Goal: Information Seeking & Learning: Check status

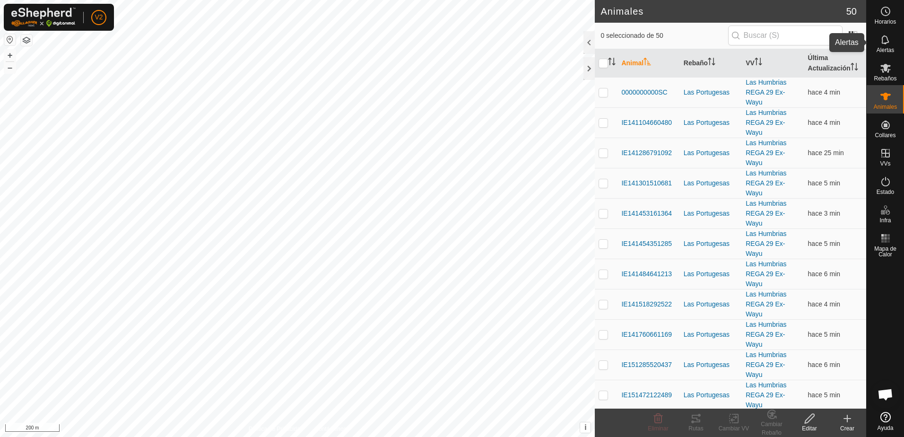
click at [886, 43] on icon at bounding box center [885, 39] width 11 height 11
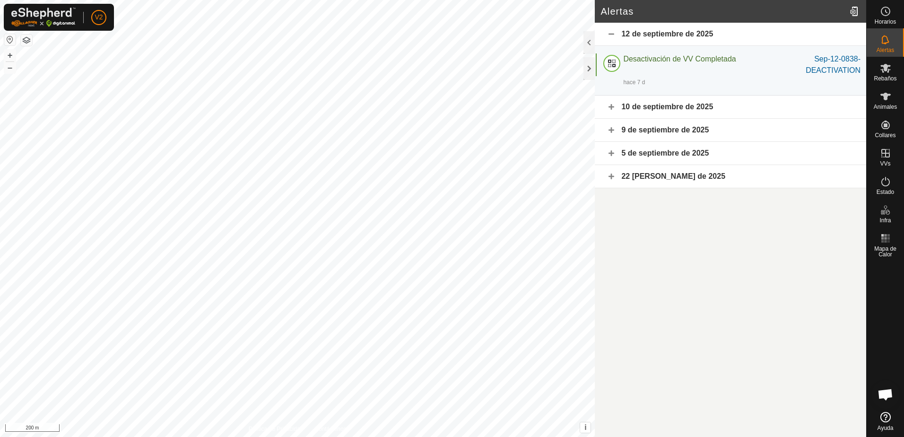
click at [613, 175] on div "22 [PERSON_NAME] de 2025" at bounding box center [730, 176] width 271 height 23
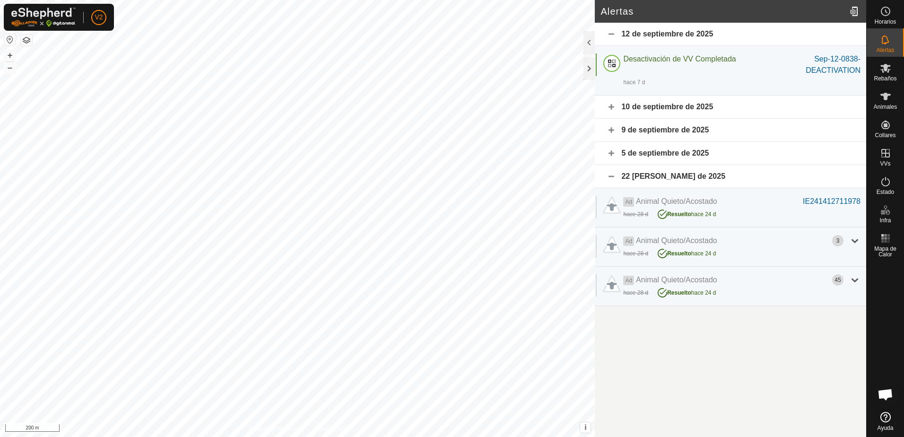
click at [666, 151] on div "5 de septiembre de 2025" at bounding box center [730, 153] width 271 height 23
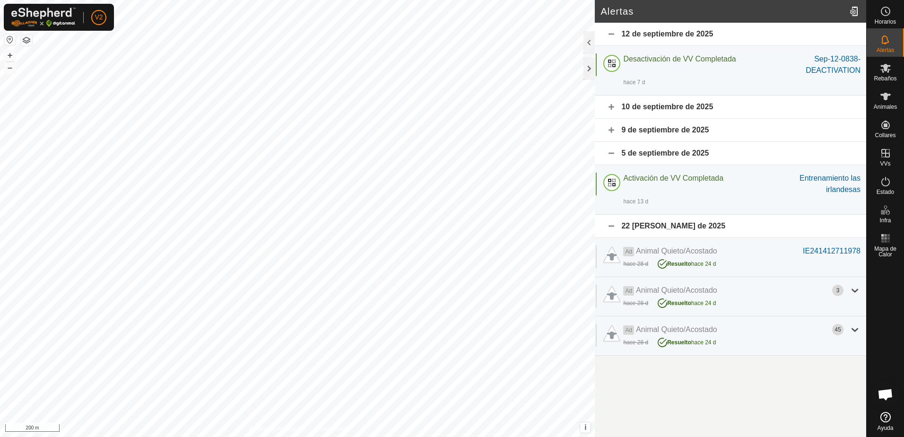
click at [679, 130] on div "9 de septiembre de 2025" at bounding box center [730, 130] width 271 height 23
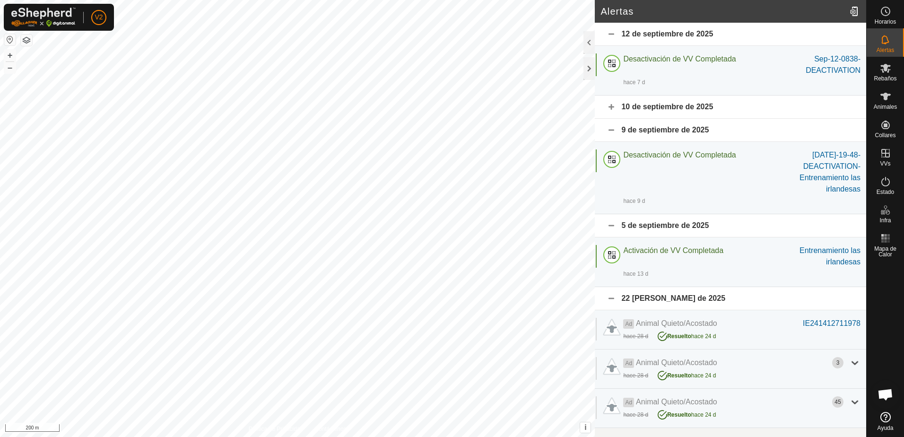
click at [679, 108] on div "10 de septiembre de 2025" at bounding box center [730, 107] width 271 height 23
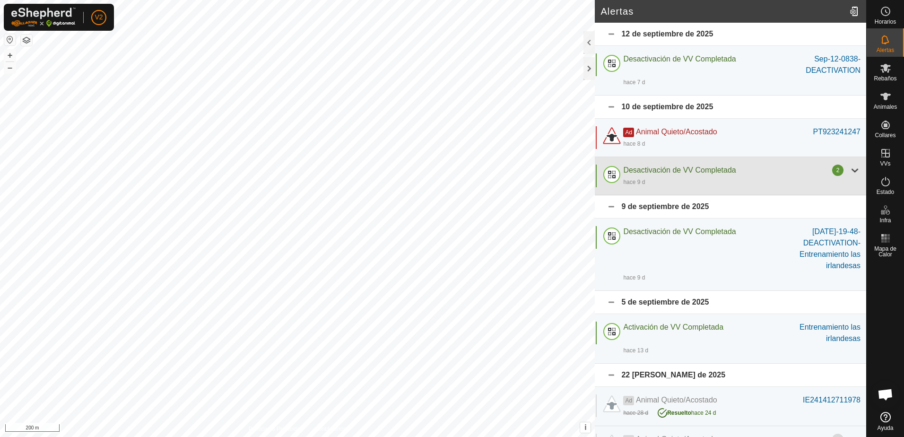
click at [834, 181] on div "hace 9 d" at bounding box center [741, 181] width 237 height 11
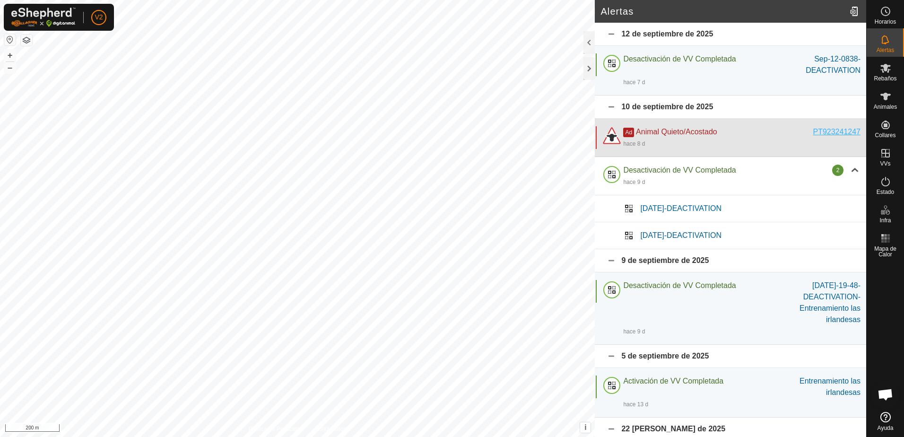
click at [830, 135] on div "PT923241247" at bounding box center [837, 131] width 48 height 11
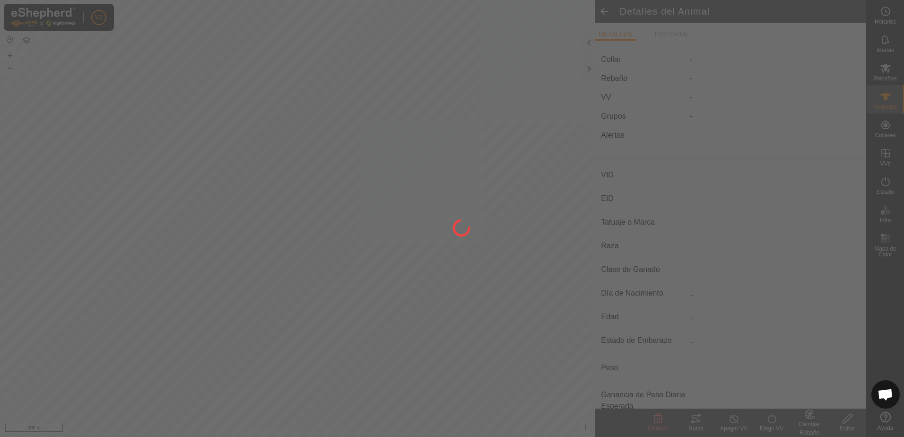
type input "PT923241247"
type input "-"
type input "CONJUNTO MESTIZO"
type input "HEMBRA"
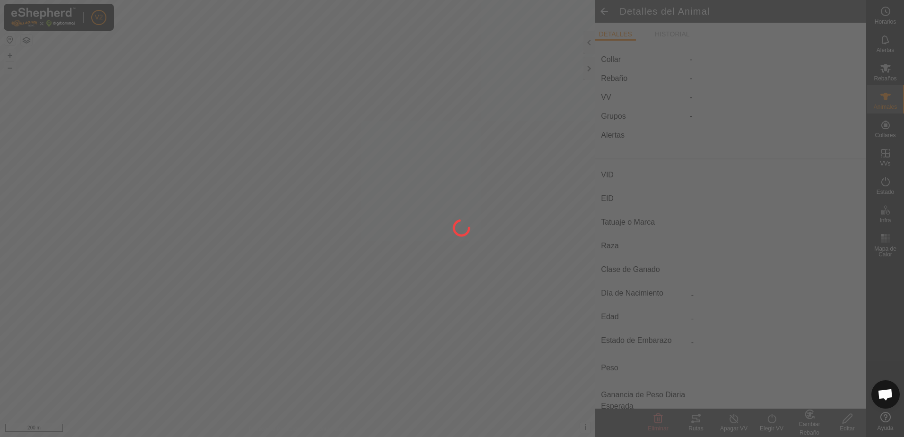
type input "04/2025"
type input "4 months"
type input "0 kg"
type input "-"
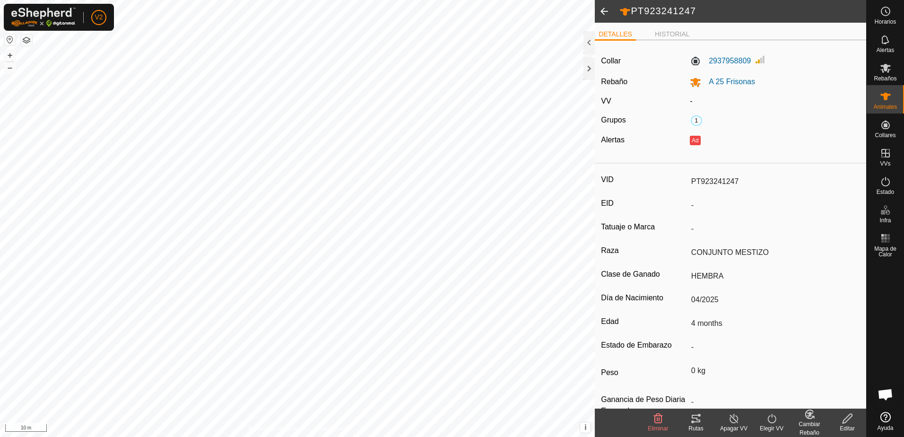
click at [602, 14] on span at bounding box center [604, 11] width 19 height 23
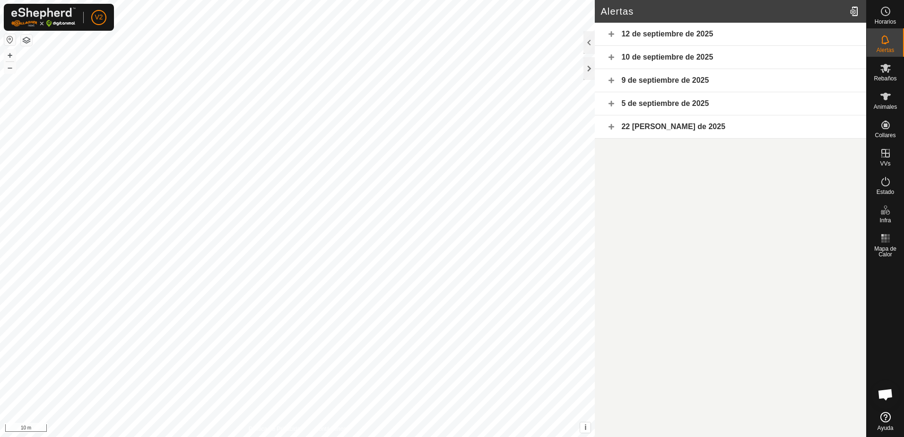
click at [653, 53] on div "10 de septiembre de 2025" at bounding box center [730, 57] width 271 height 23
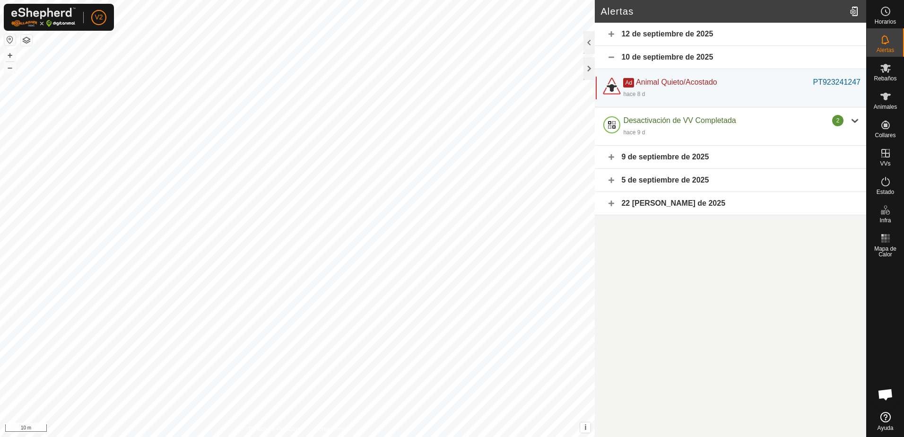
click at [664, 157] on div "9 de septiembre de 2025" at bounding box center [730, 157] width 271 height 23
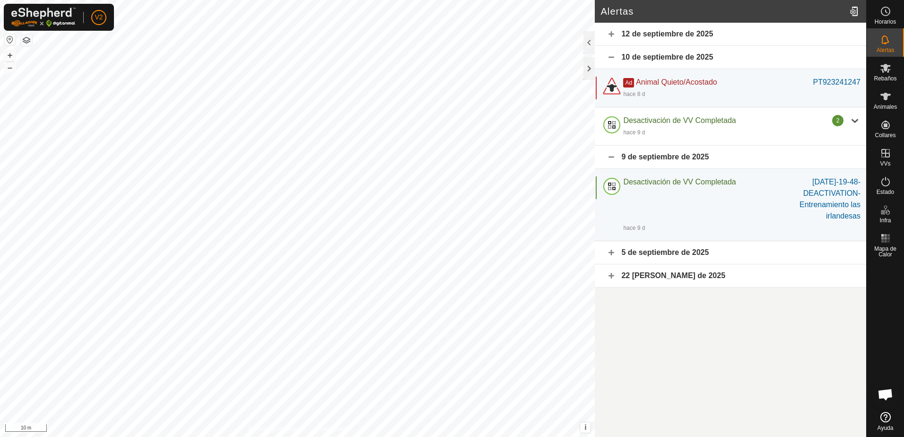
click at [672, 255] on div "5 de septiembre de 2025" at bounding box center [730, 252] width 271 height 23
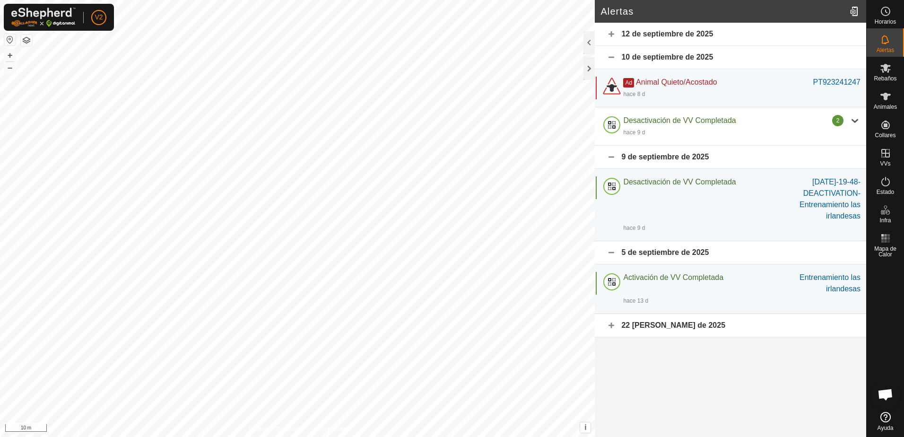
click at [671, 328] on div "22 [PERSON_NAME] de 2025" at bounding box center [730, 325] width 271 height 23
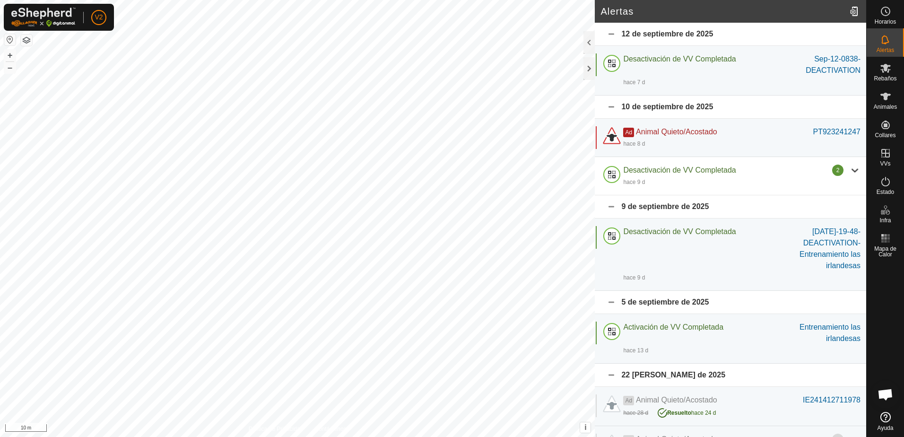
click at [656, 36] on div "12 de septiembre de 2025" at bounding box center [730, 34] width 271 height 23
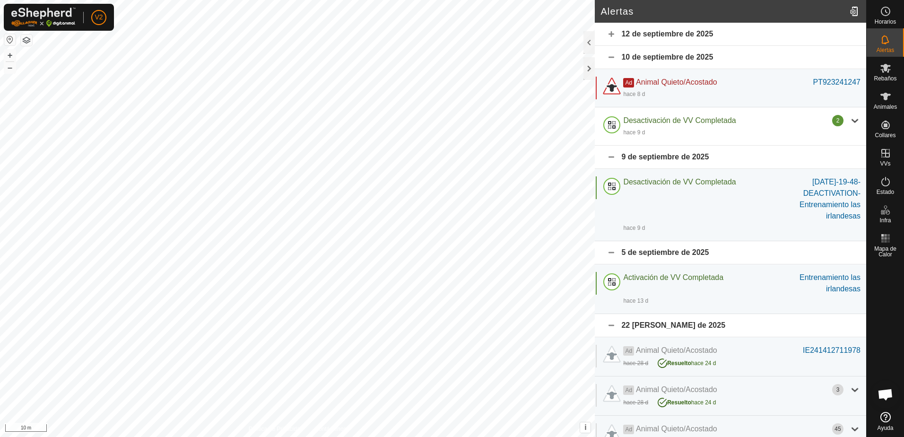
click at [656, 35] on div "12 de septiembre de 2025" at bounding box center [730, 34] width 271 height 23
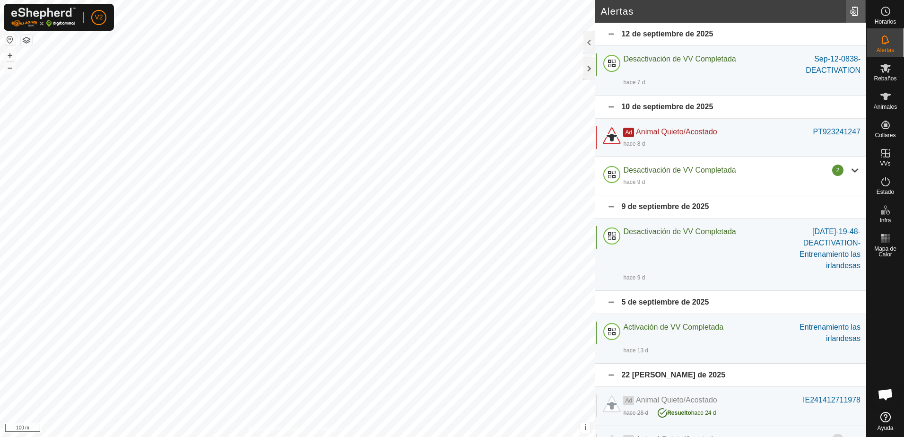
click at [854, 14] on div at bounding box center [855, 11] width 19 height 26
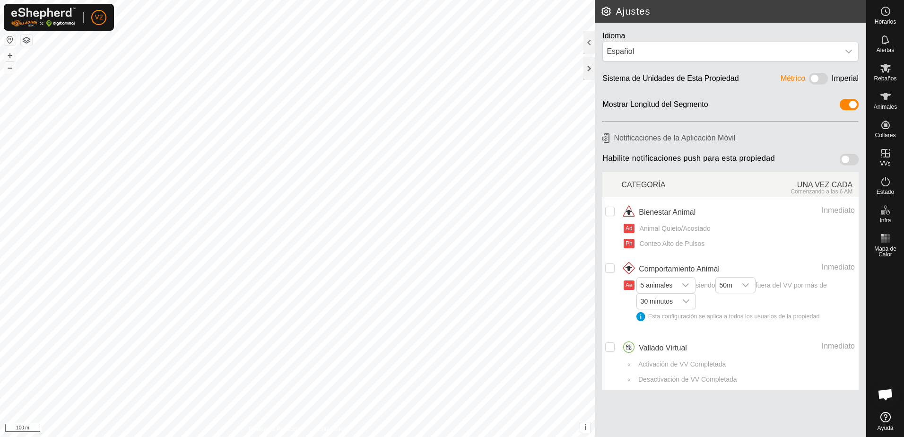
click at [855, 159] on span at bounding box center [849, 159] width 19 height 11
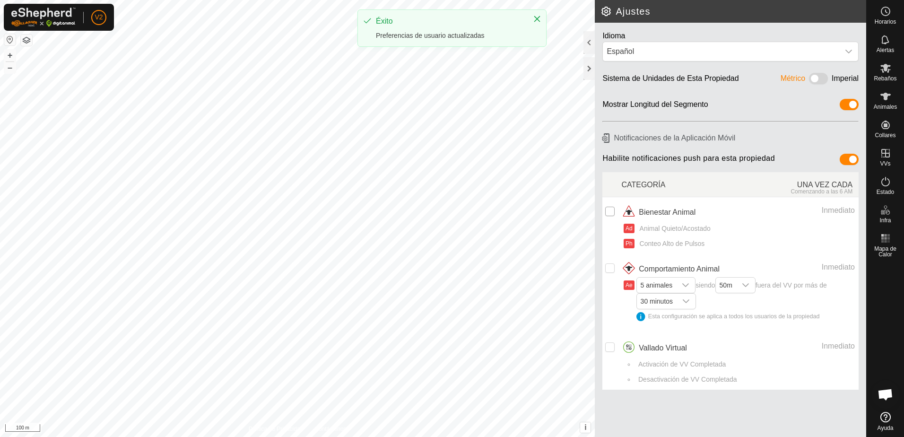
click at [608, 211] on input "checkbox" at bounding box center [609, 211] width 9 height 9
checkbox input "true"
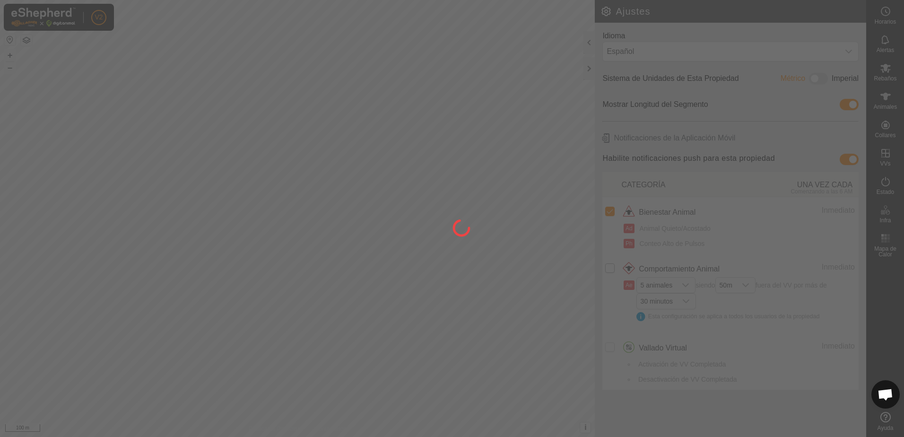
click at [610, 267] on div at bounding box center [452, 218] width 904 height 437
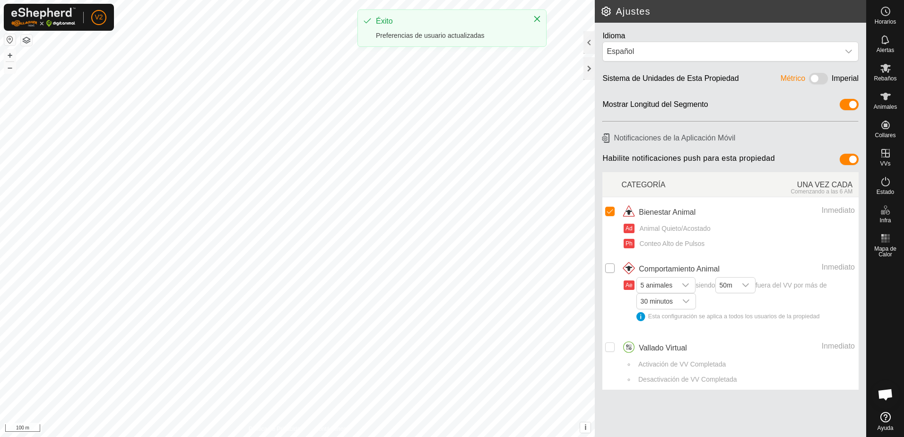
click at [611, 269] on input "Row Unselected" at bounding box center [609, 267] width 9 height 9
checkbox input "true"
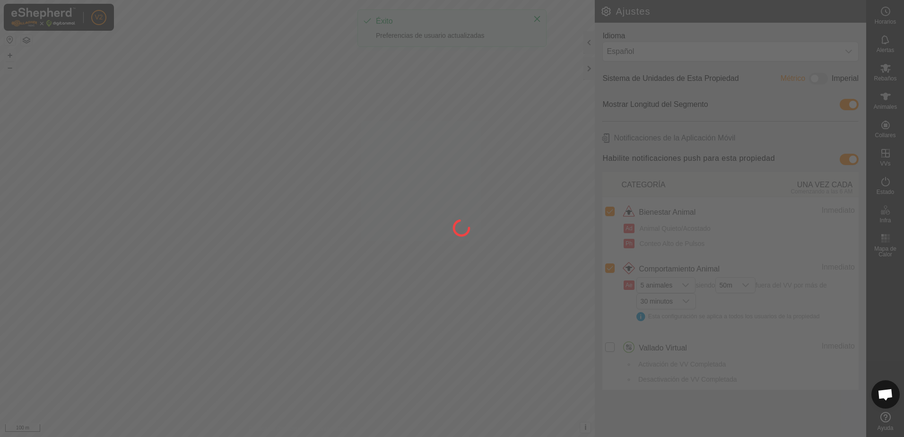
click at [610, 347] on div at bounding box center [452, 218] width 904 height 437
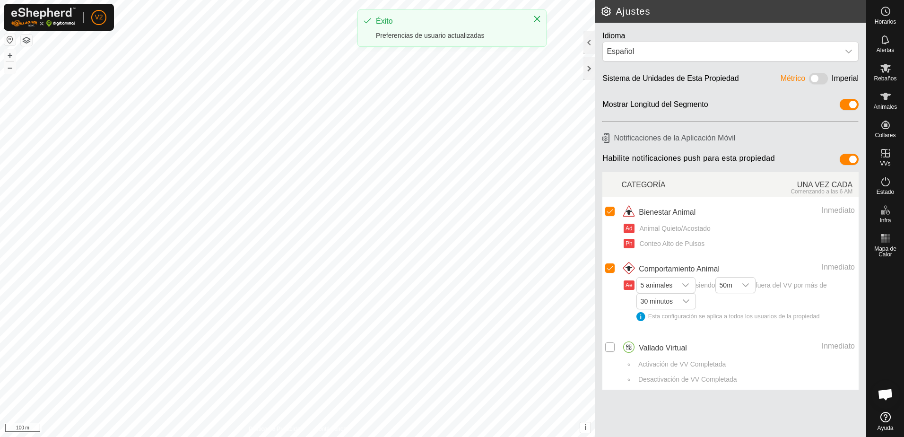
click at [610, 347] on input "Row Unselected" at bounding box center [609, 346] width 9 height 9
checkbox input "true"
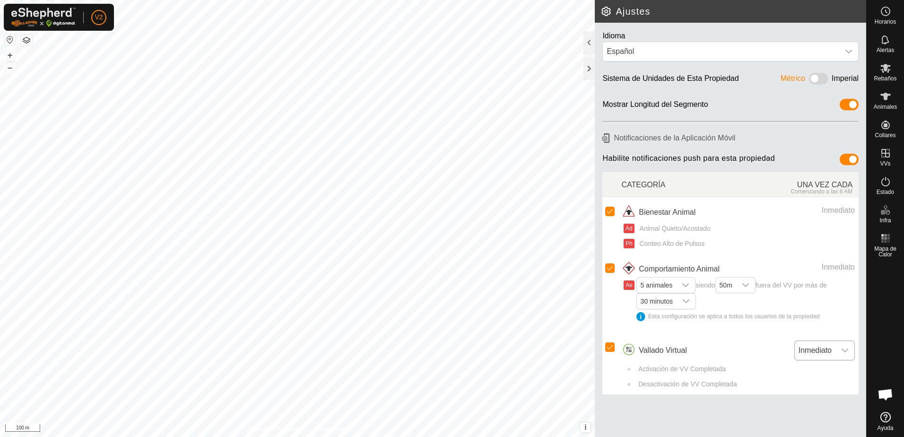
click at [850, 351] on div "dropdown trigger" at bounding box center [844, 350] width 19 height 19
click at [590, 45] on div at bounding box center [588, 42] width 11 height 23
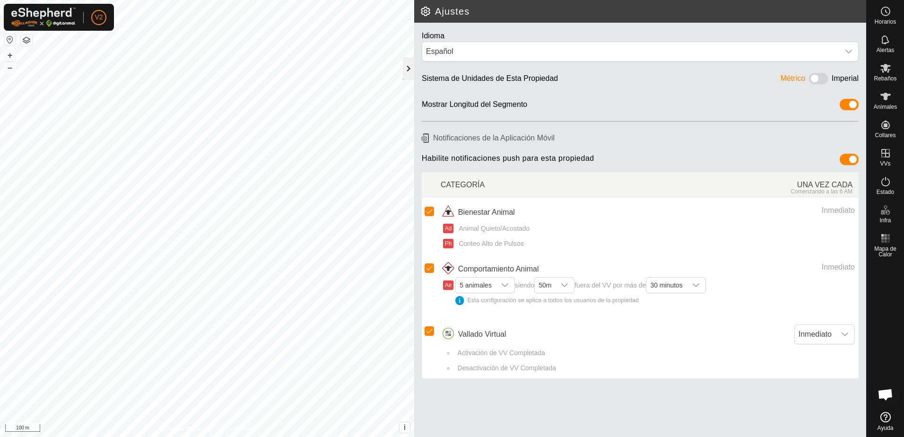
click at [406, 74] on div at bounding box center [408, 68] width 11 height 23
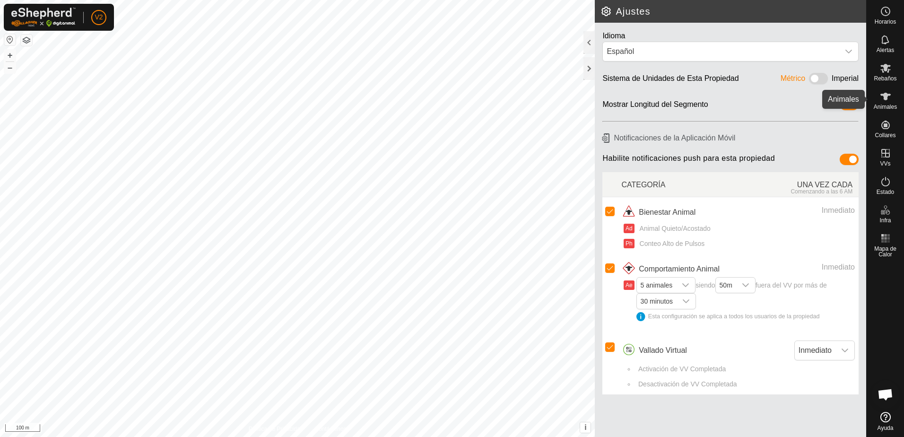
click at [886, 95] on icon at bounding box center [885, 97] width 10 height 8
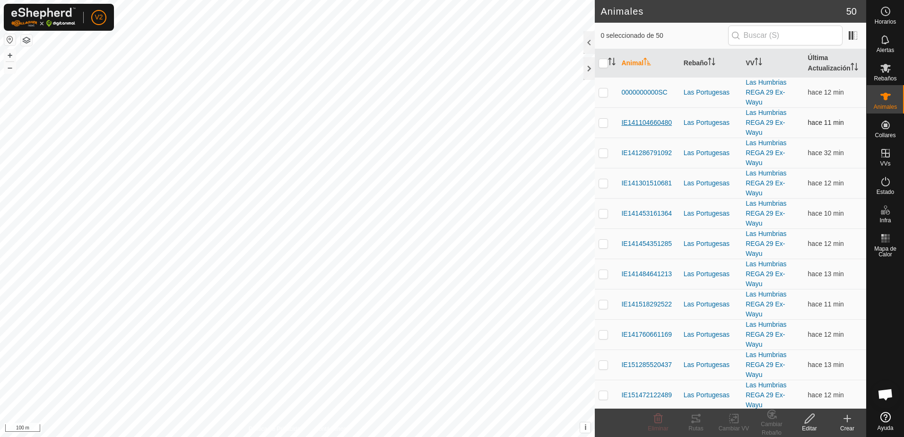
click at [653, 118] on span "IE141104660480" at bounding box center [646, 123] width 51 height 10
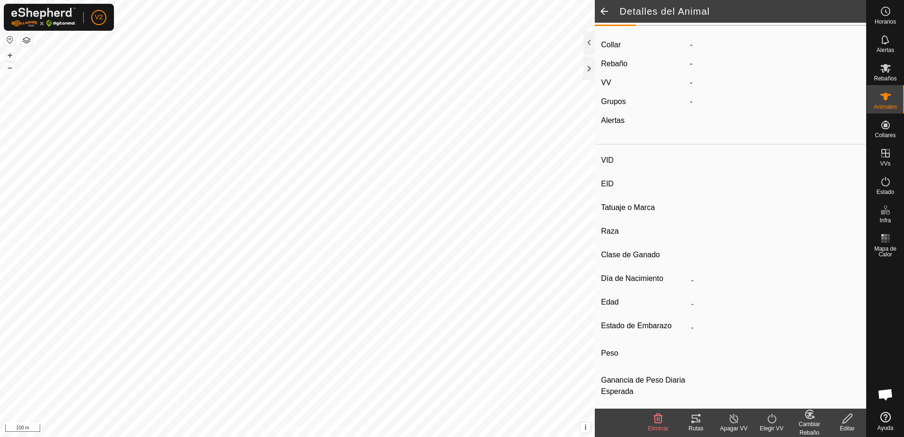
scroll to position [21, 0]
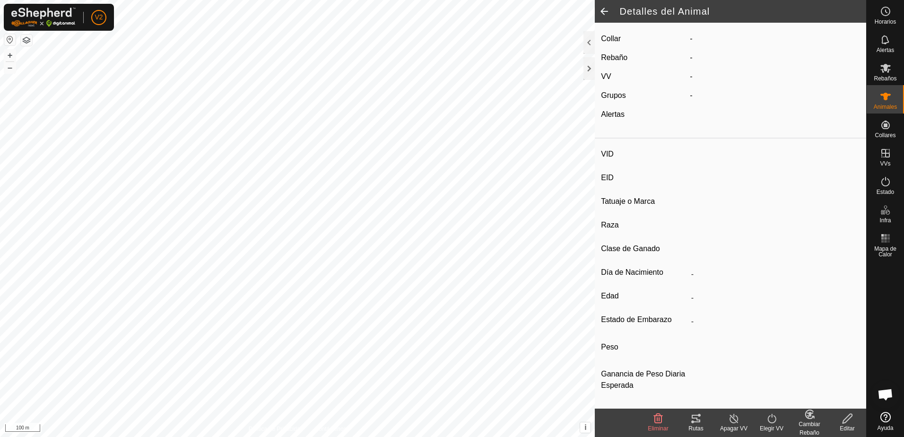
type input "IE141104660480"
type input "-"
type input "CONJUNTO MESTIZO"
type input "HEMBRA"
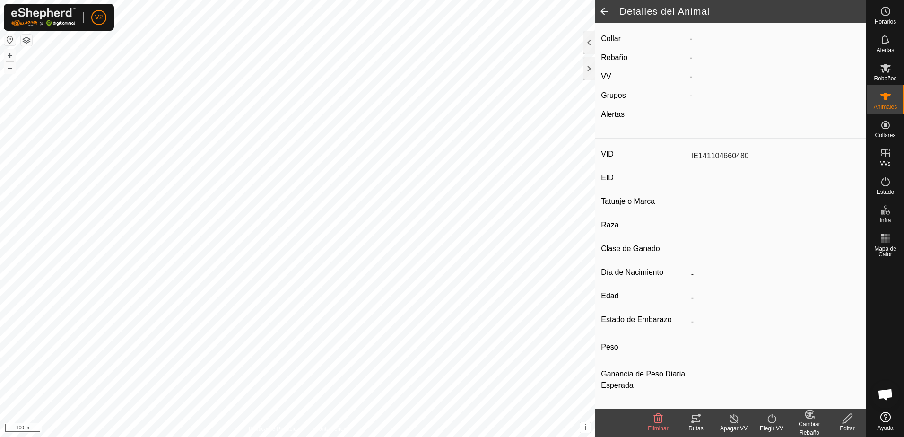
type input "10/2018"
type input "7 years"
type input "0 kg"
type input "-"
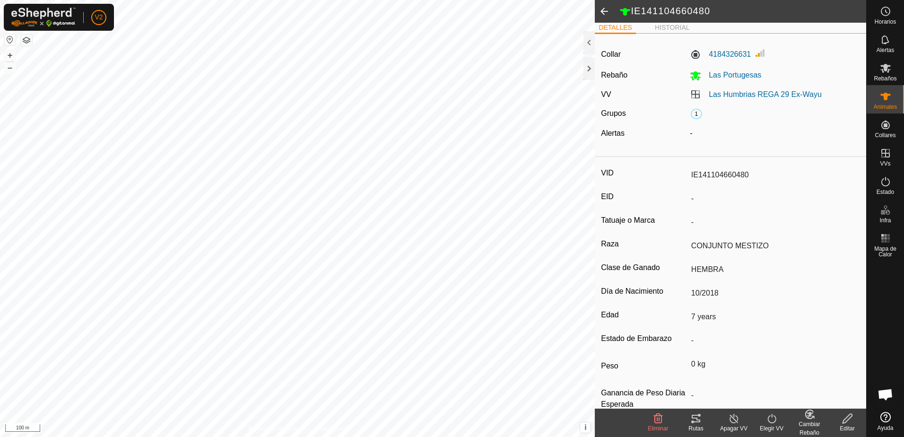
scroll to position [0, 0]
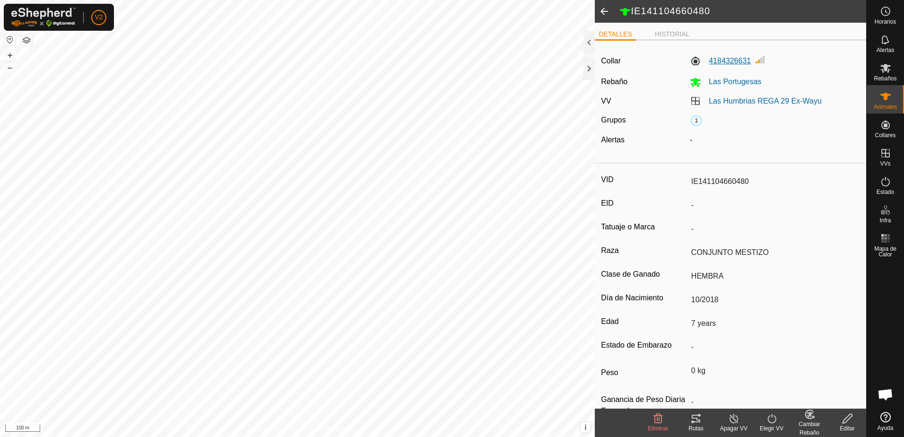
click at [717, 62] on label "4184326631" at bounding box center [720, 60] width 61 height 11
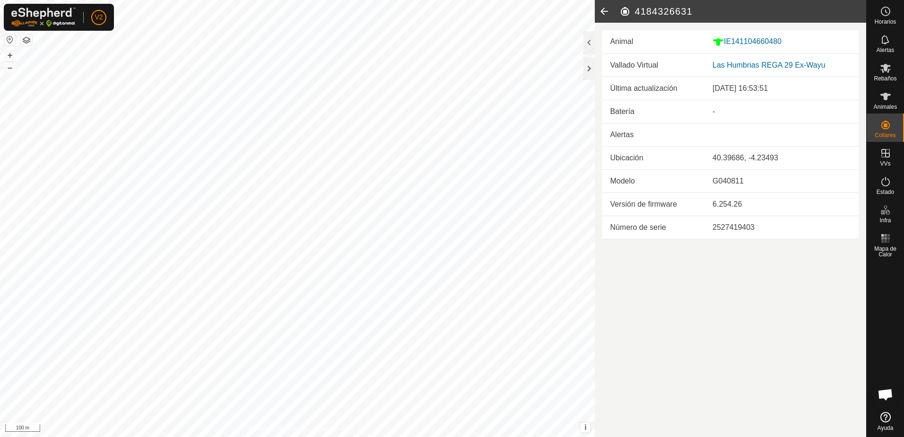
click at [718, 113] on div "-" at bounding box center [782, 111] width 139 height 11
click at [601, 11] on icon at bounding box center [604, 11] width 19 height 23
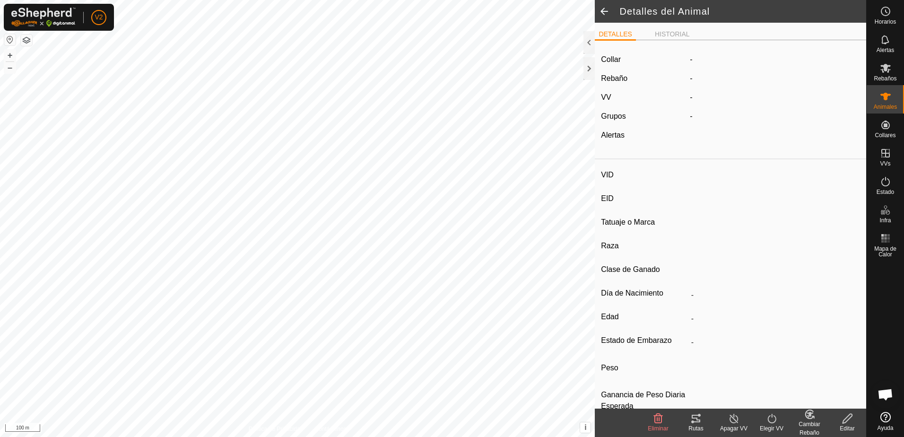
type input "IE141104660480"
type input "-"
type input "CONJUNTO MESTIZO"
type input "HEMBRA"
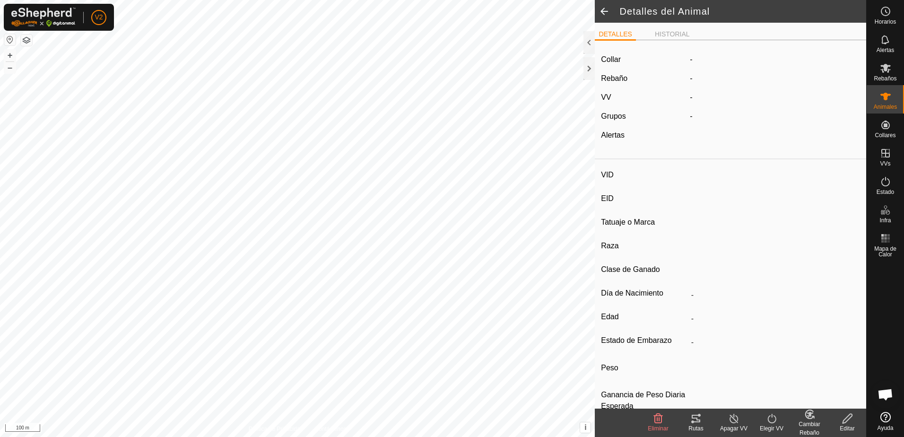
type input "10/2018"
type input "7 years"
type input "0 kg"
type input "-"
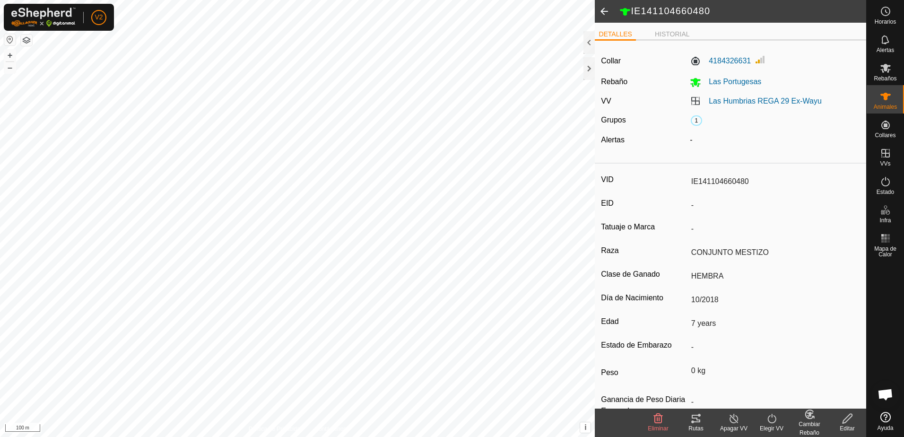
click at [602, 12] on span at bounding box center [604, 11] width 19 height 23
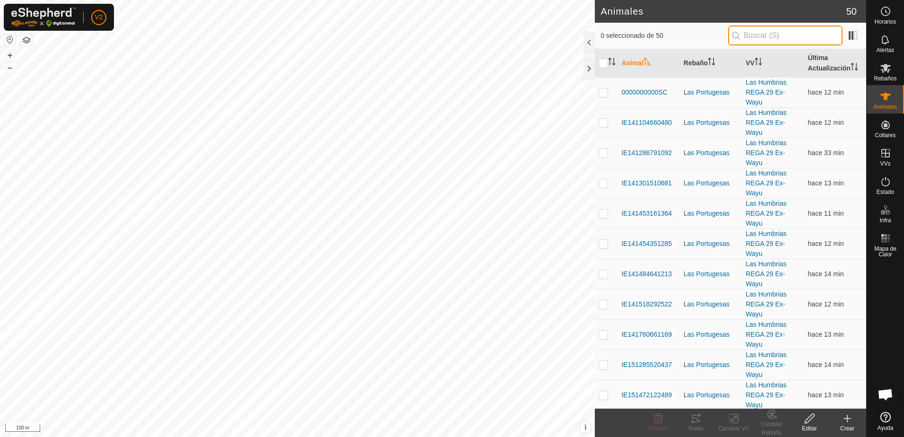
click at [757, 33] on input "text" at bounding box center [785, 36] width 114 height 20
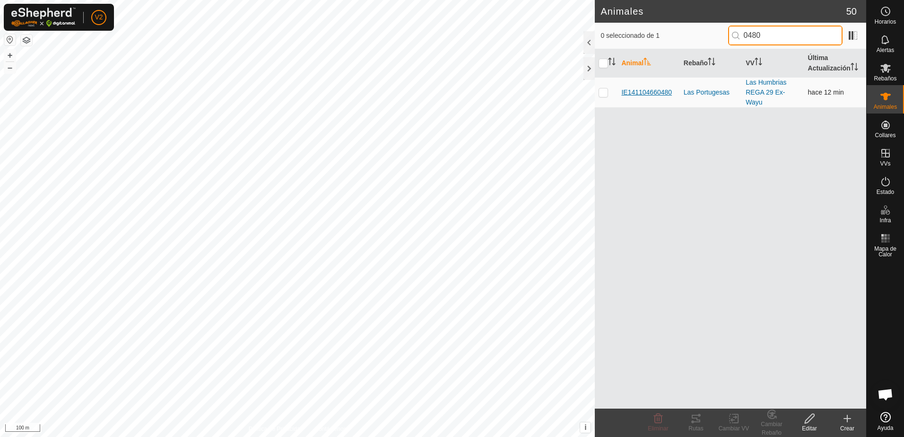
type input "0480"
click at [647, 87] on span "IE141104660480" at bounding box center [646, 92] width 51 height 10
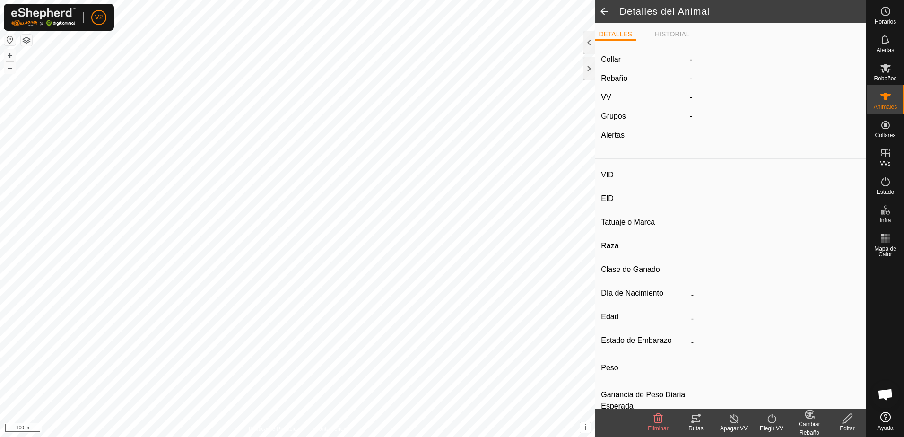
type input "IE141104660480"
type input "-"
type input "CONJUNTO MESTIZO"
type input "HEMBRA"
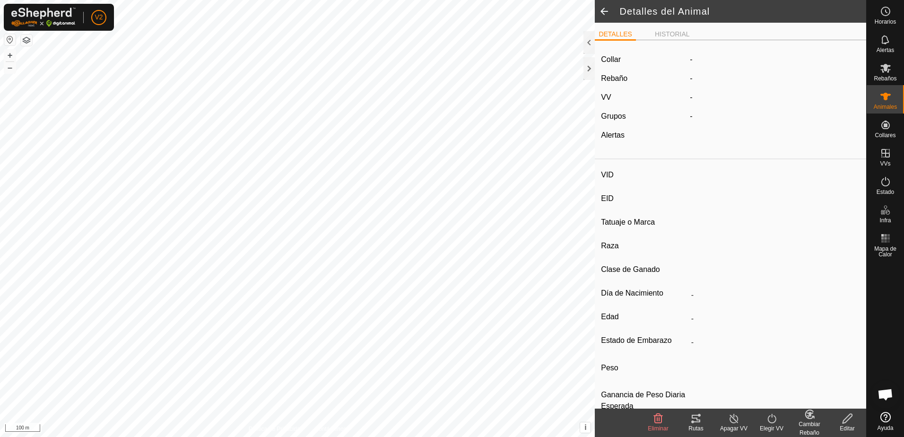
type input "10/2018"
type input "7 years"
type input "0 kg"
type input "-"
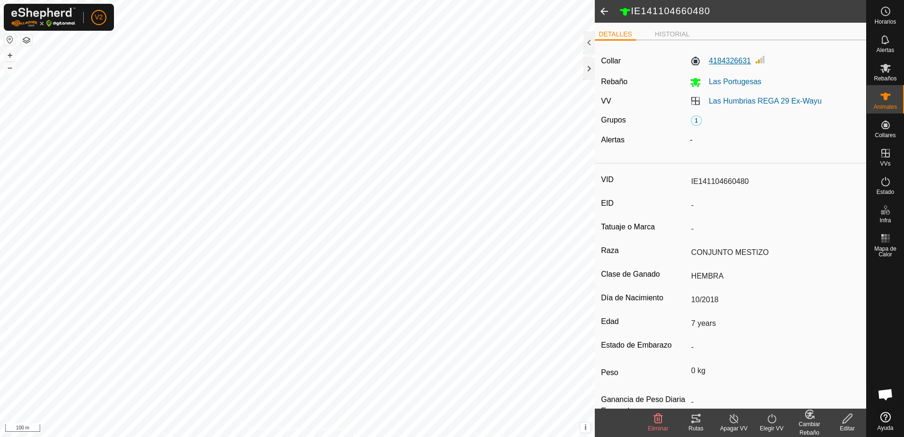
click at [737, 60] on label "4184326631" at bounding box center [720, 60] width 61 height 11
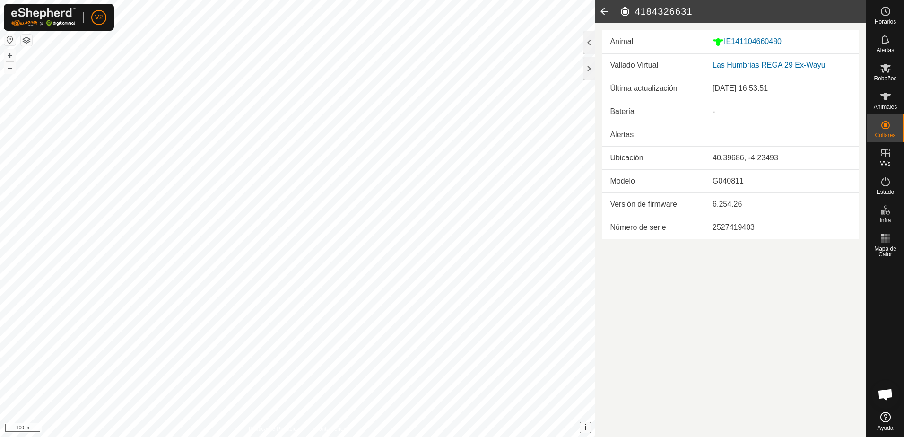
click at [587, 425] on button "i" at bounding box center [585, 427] width 10 height 10
click at [589, 426] on button "›" at bounding box center [585, 427] width 10 height 10
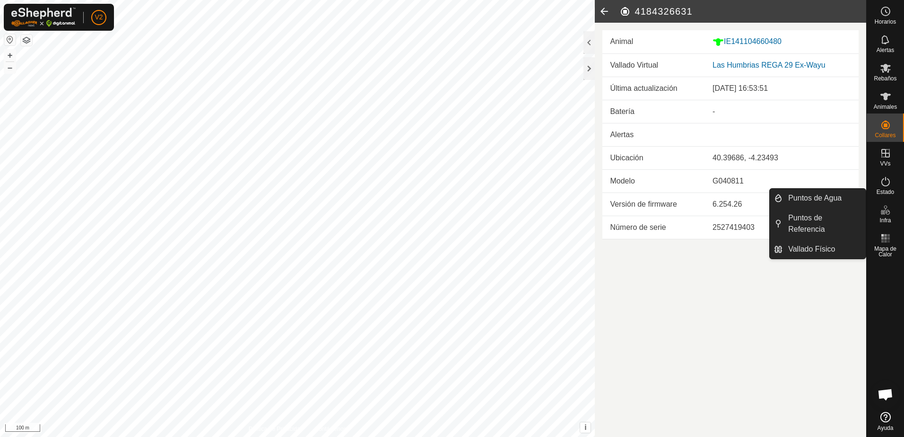
click at [606, 15] on icon at bounding box center [604, 11] width 19 height 23
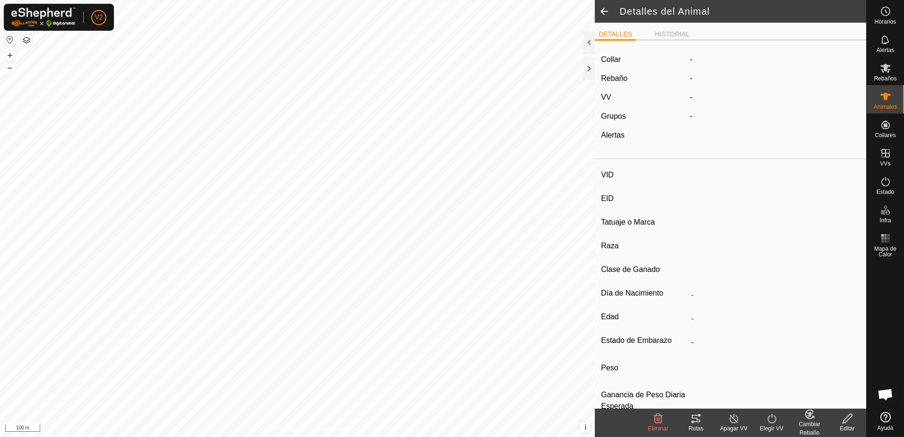
type input "IE141104660480"
type input "-"
type input "CONJUNTO MESTIZO"
type input "HEMBRA"
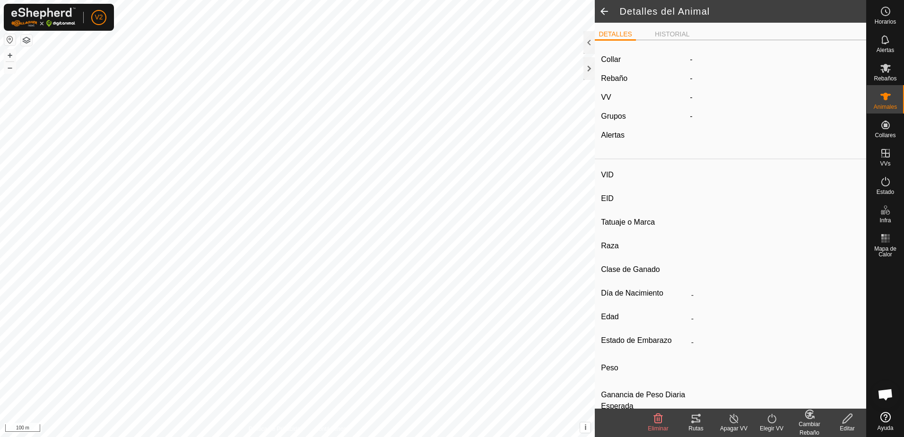
type input "10/2018"
type input "7 years"
type input "0 kg"
type input "-"
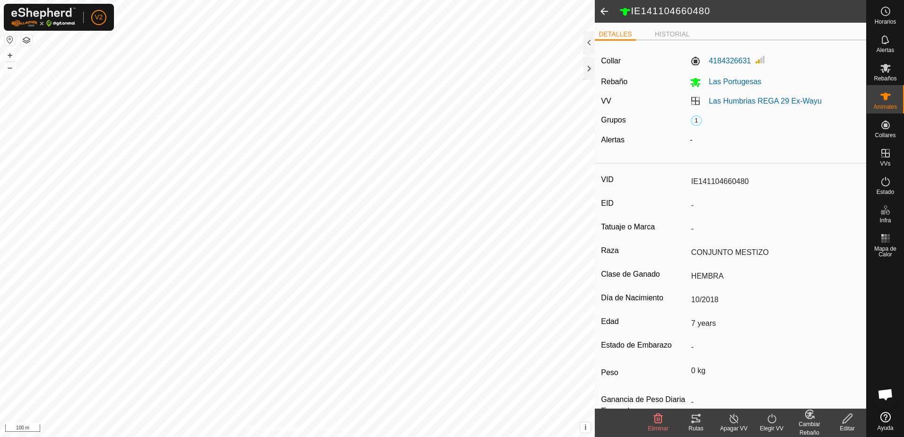
click at [608, 10] on span at bounding box center [604, 11] width 19 height 23
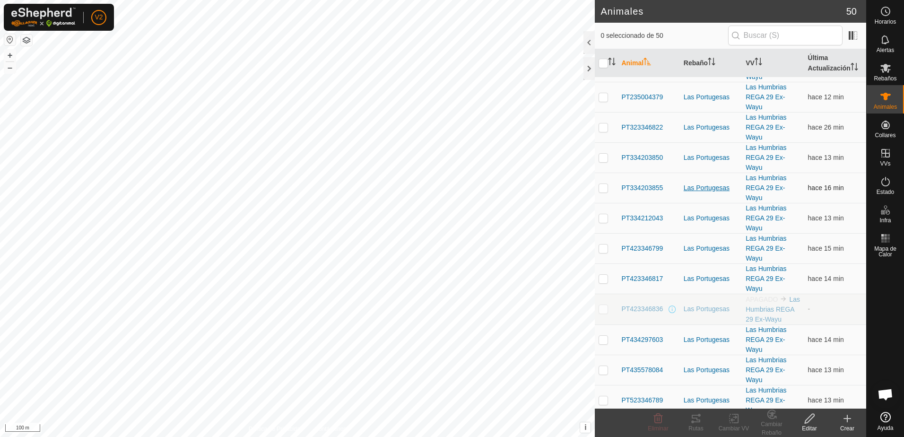
scroll to position [693, 0]
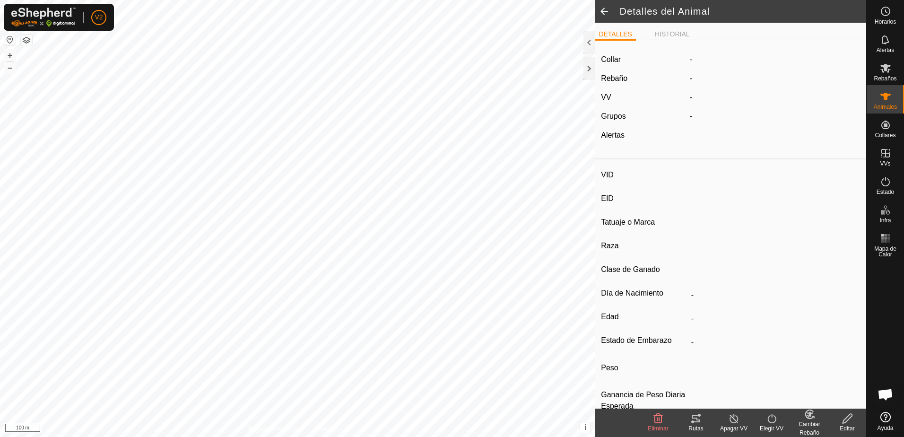
type input "PT723346820"
type input "-"
type input "CONJUNTO MESTIZO"
type input "HEMBRA"
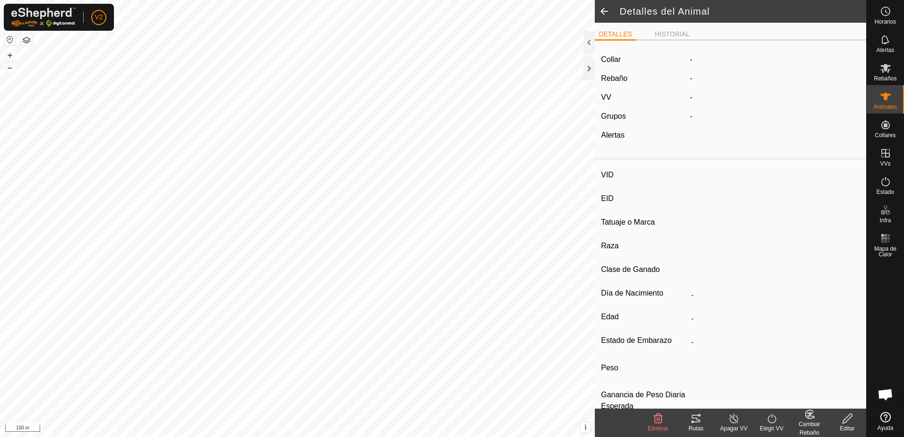
type input "10/2018"
type input "7 years"
type input "0 kg"
type input "-"
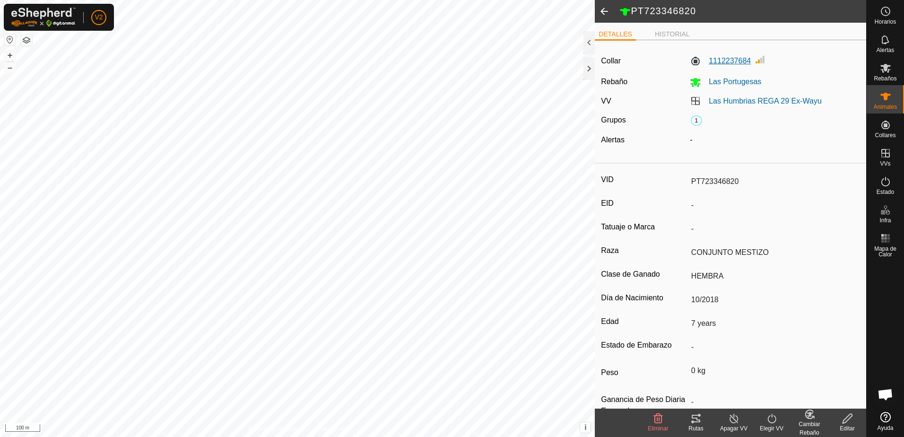
click at [726, 61] on label "1112237684" at bounding box center [720, 60] width 61 height 11
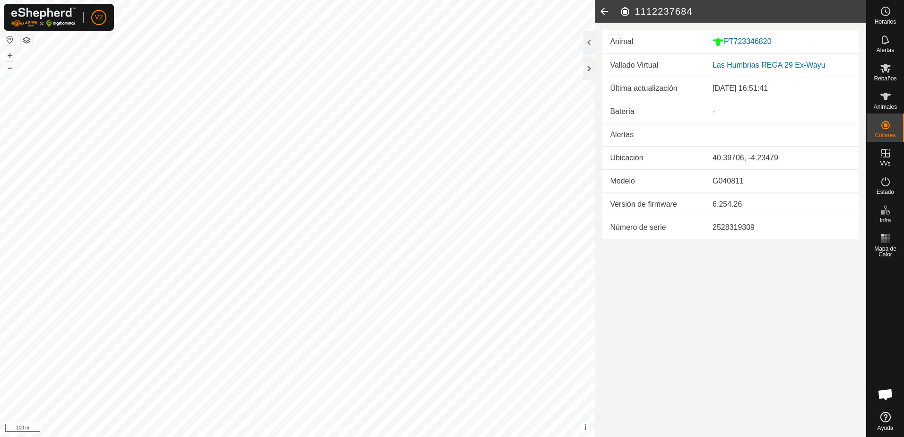
click at [600, 11] on icon at bounding box center [604, 11] width 19 height 23
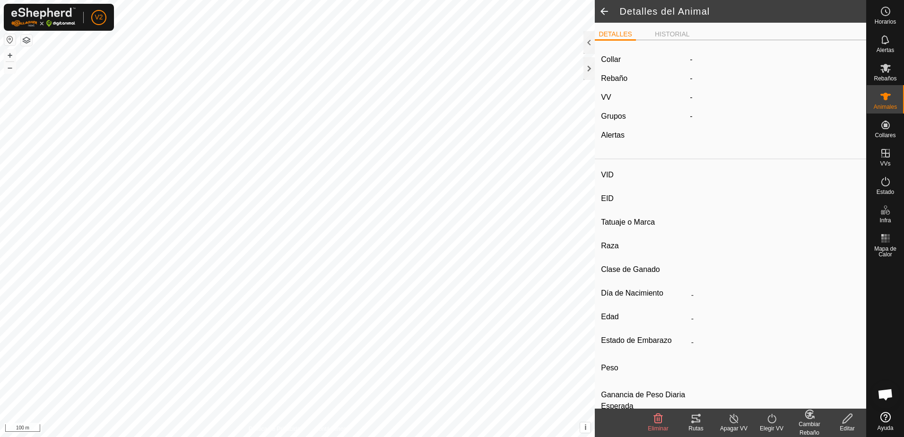
type input "PT723346820"
type input "-"
type input "CONJUNTO MESTIZO"
type input "HEMBRA"
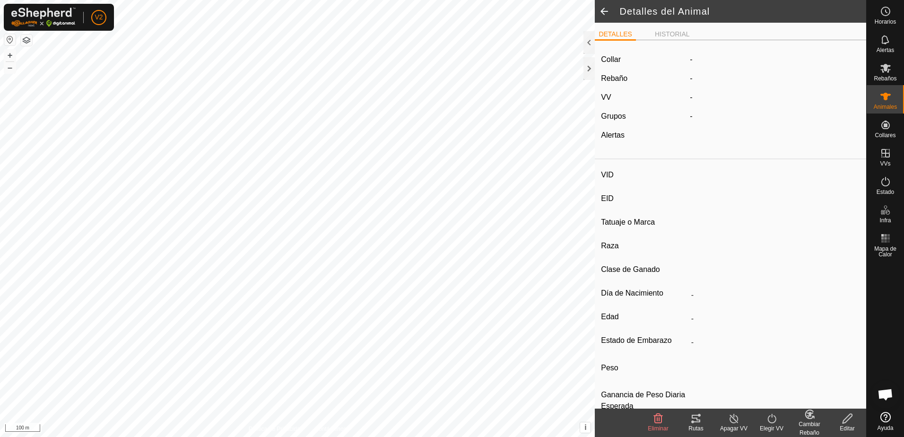
type input "10/2018"
type input "7 years"
type input "0 kg"
type input "-"
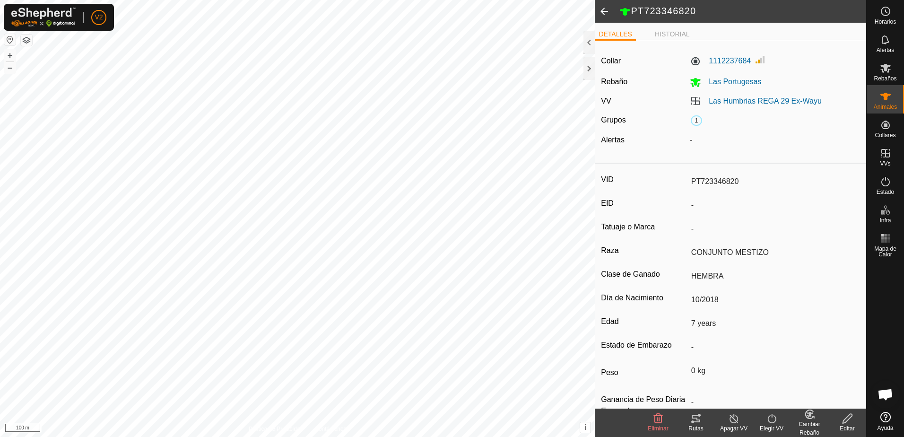
click at [605, 10] on span at bounding box center [604, 11] width 19 height 23
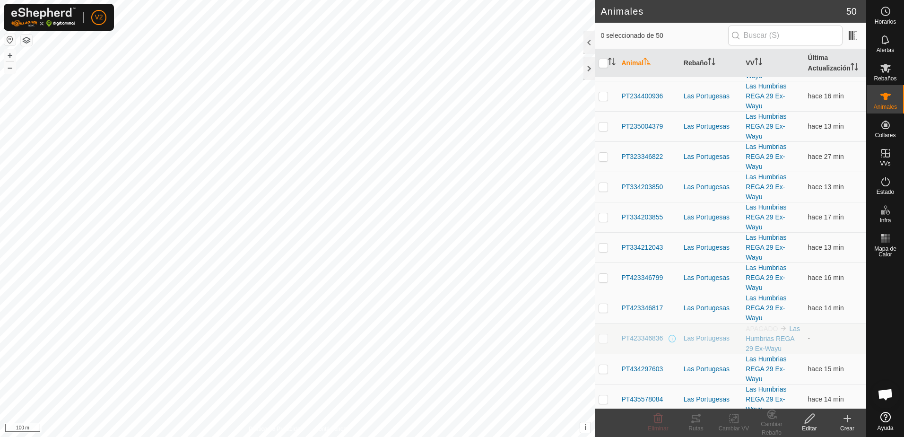
scroll to position [693, 0]
